Goal: Information Seeking & Learning: Find specific fact

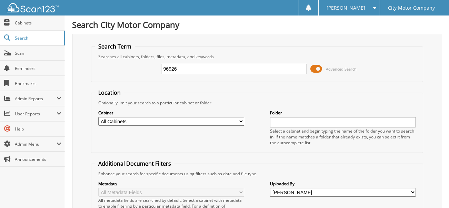
click at [180, 68] on input "96926" at bounding box center [234, 69] width 146 height 10
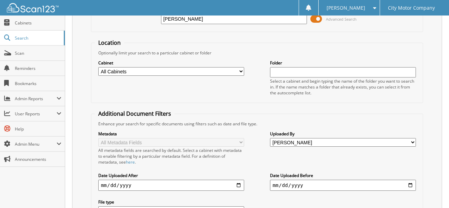
scroll to position [138, 0]
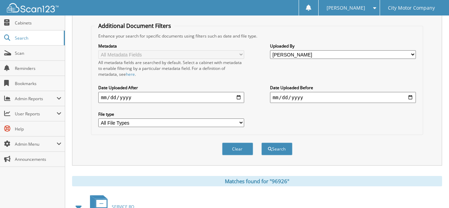
type input "[PERSON_NAME]"
click at [415, 51] on select "All Users Darby Rubino Duane Anderson Elizabeth Morris gail bair Giulia Agostin…" at bounding box center [343, 54] width 146 height 9
select select
click at [270, 50] on select "All Users Darby Rubino Duane Anderson Elizabeth Morris gail bair Giulia Agostin…" at bounding box center [343, 54] width 146 height 9
click at [238, 92] on input "2025-09-15" at bounding box center [171, 97] width 146 height 11
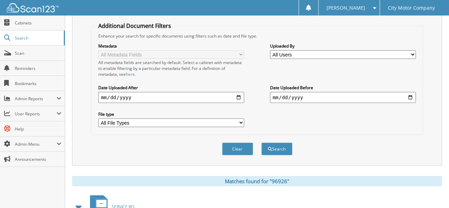
type input "[DATE]"
drag, startPoint x: 132, startPoint y: 99, endPoint x: 126, endPoint y: 129, distance: 30.1
click at [126, 129] on fieldset "Additional Document Filters Enhance your search for specific documents using fi…" at bounding box center [257, 78] width 333 height 113
click at [286, 147] on button "Search" at bounding box center [277, 149] width 31 height 13
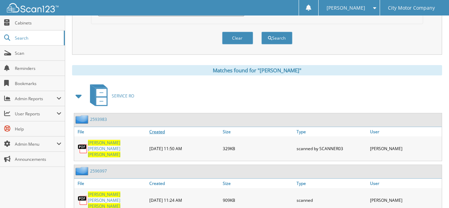
scroll to position [253, 0]
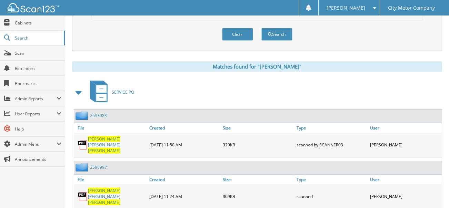
click at [118, 200] on span "[PERSON_NAME]" at bounding box center [104, 203] width 32 height 6
click at [117, 200] on span "[PERSON_NAME]" at bounding box center [104, 203] width 32 height 6
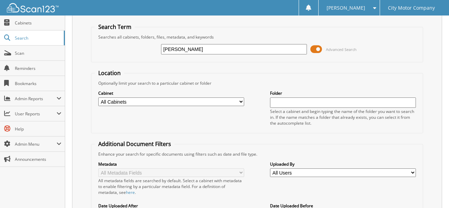
scroll to position [0, 0]
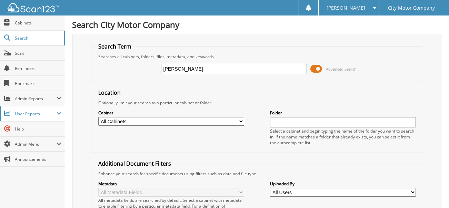
click at [8, 112] on span at bounding box center [7, 114] width 7 height 6
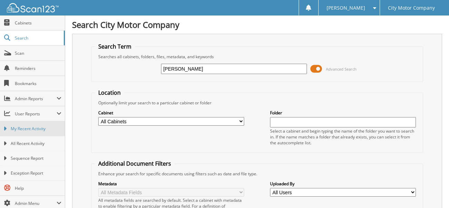
click at [5, 128] on icon at bounding box center [4, 129] width 3 height 6
